Goal: Task Accomplishment & Management: Manage account settings

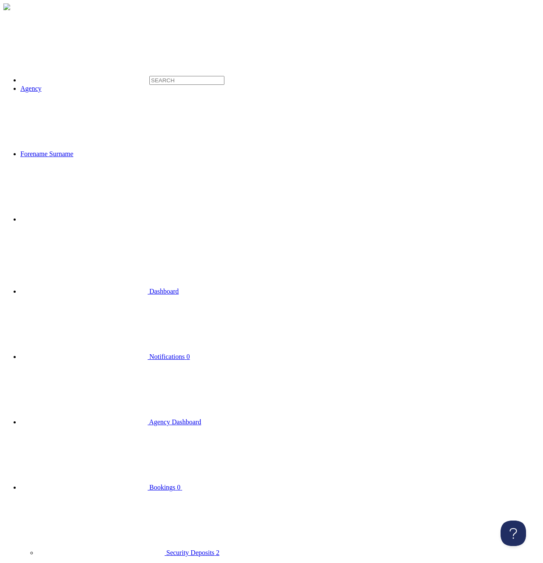
click at [42, 85] on link "Agency" at bounding box center [30, 88] width 21 height 7
click at [149, 419] on span "Agency Dashboard" at bounding box center [175, 422] width 52 height 7
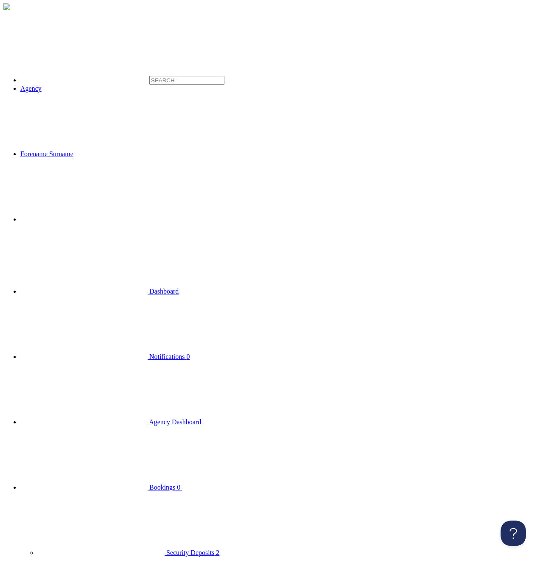
select select "AF"
click option "Afghanistan" at bounding box center [0, 0] width 0 height 0
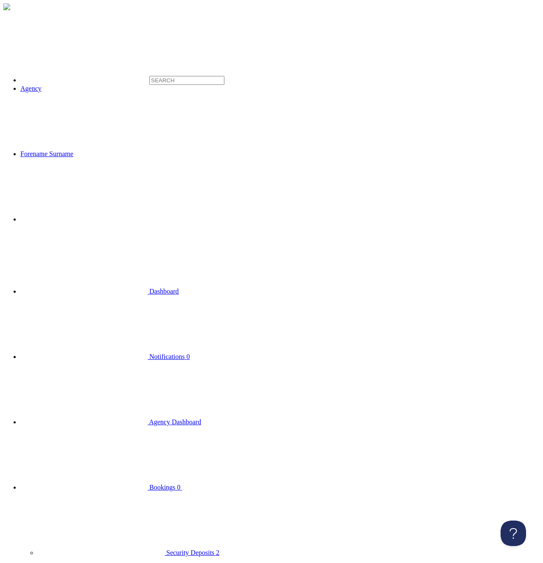
select select "GB"
click option "United Kingdom" at bounding box center [0, 0] width 0 height 0
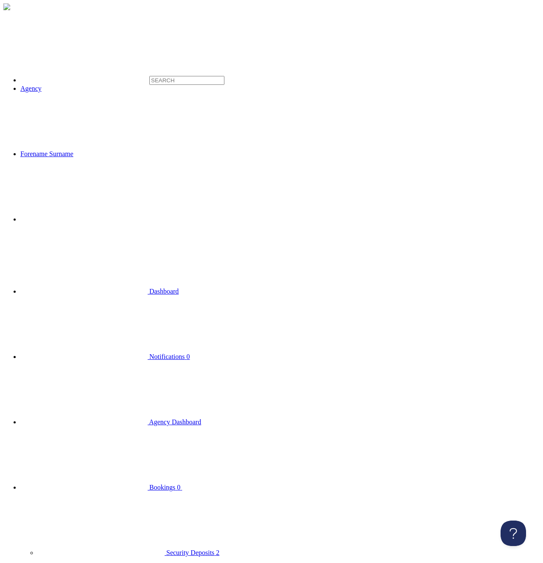
drag, startPoint x: 387, startPoint y: 106, endPoint x: 255, endPoint y: 101, distance: 132.6
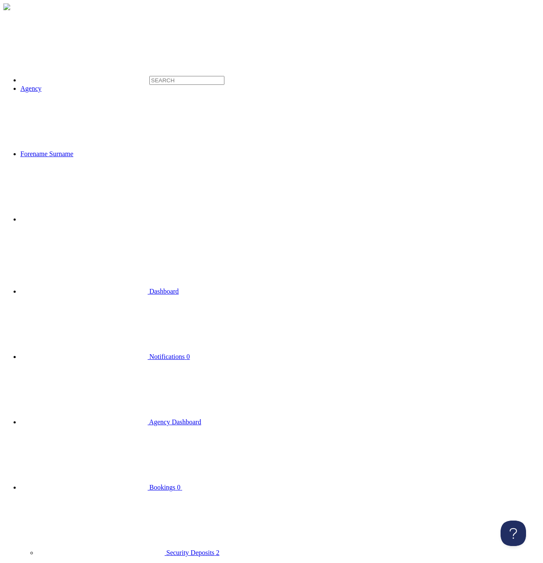
type input "165 Green Lanes"
type input "Sutton Coldfield"
type input "West Midlands"
type input "B73 5LX"
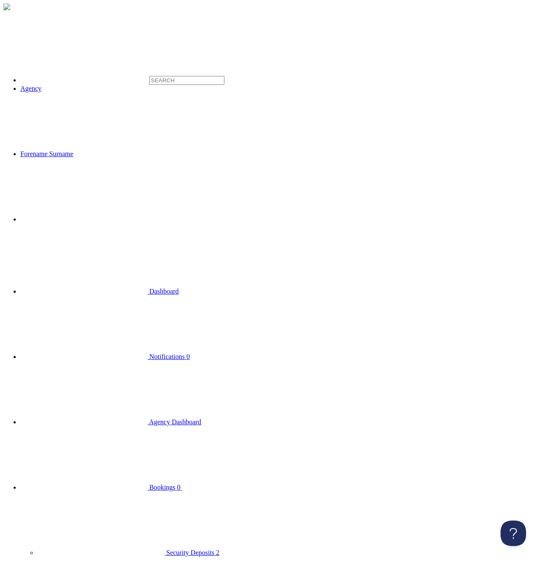
scroll to position [23, 0]
click option "United Kingdom" at bounding box center [0, 0] width 0 height 0
click option "Afghanistan" at bounding box center [0, 0] width 0 height 0
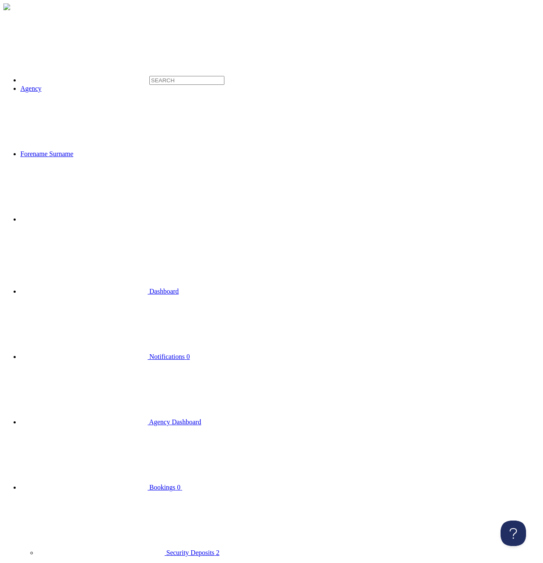
select select "GB"
click option "United Kingdom" at bounding box center [0, 0] width 0 height 0
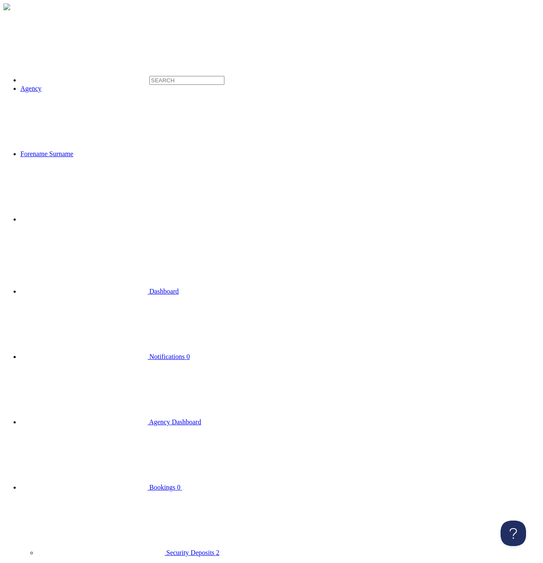
drag, startPoint x: 248, startPoint y: 414, endPoint x: 278, endPoint y: 389, distance: 39.3
